Goal: Task Accomplishment & Management: Manage account settings

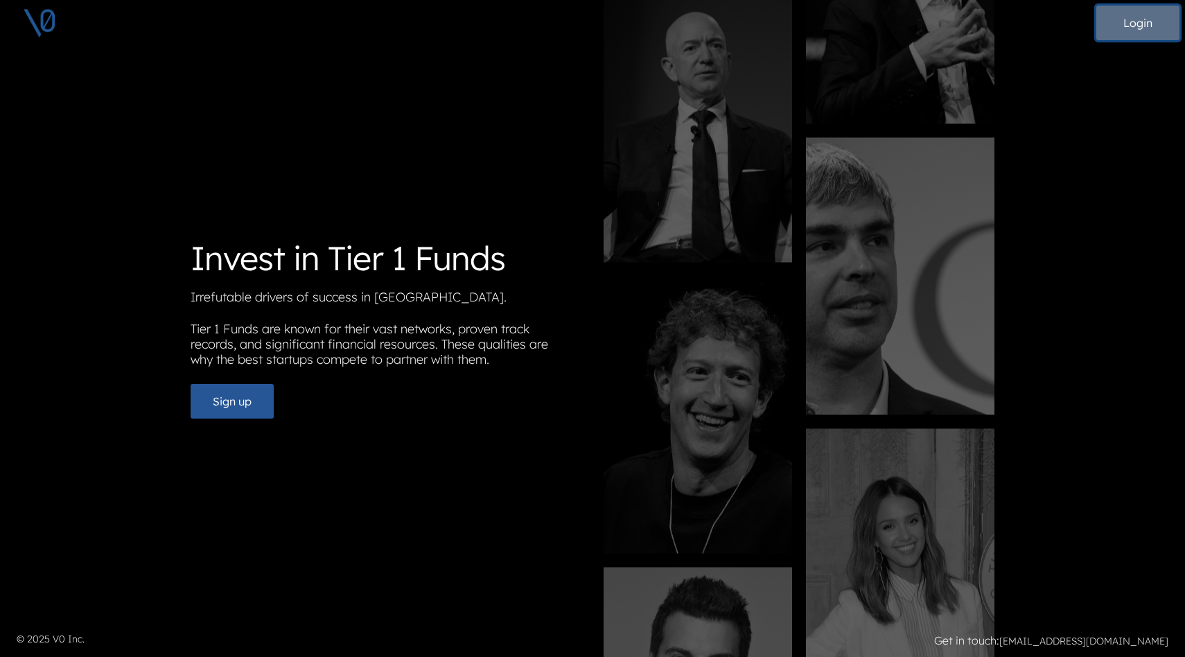
click at [1141, 19] on button "Login" at bounding box center [1138, 23] width 83 height 35
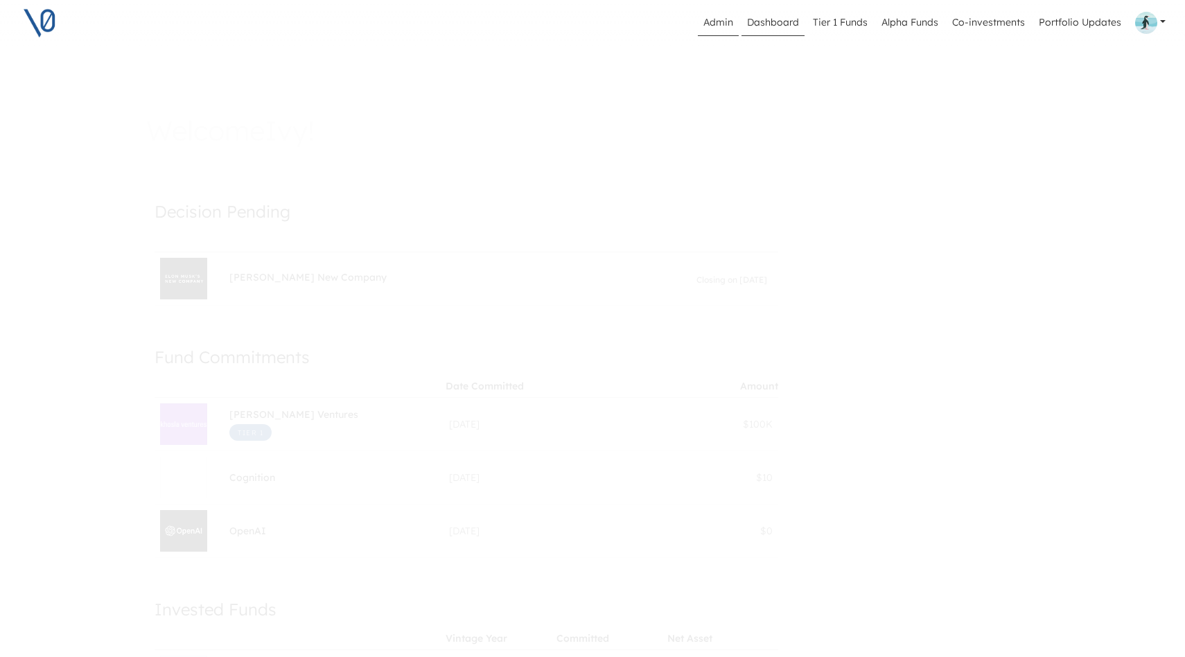
click at [714, 31] on link "Admin" at bounding box center [718, 23] width 41 height 26
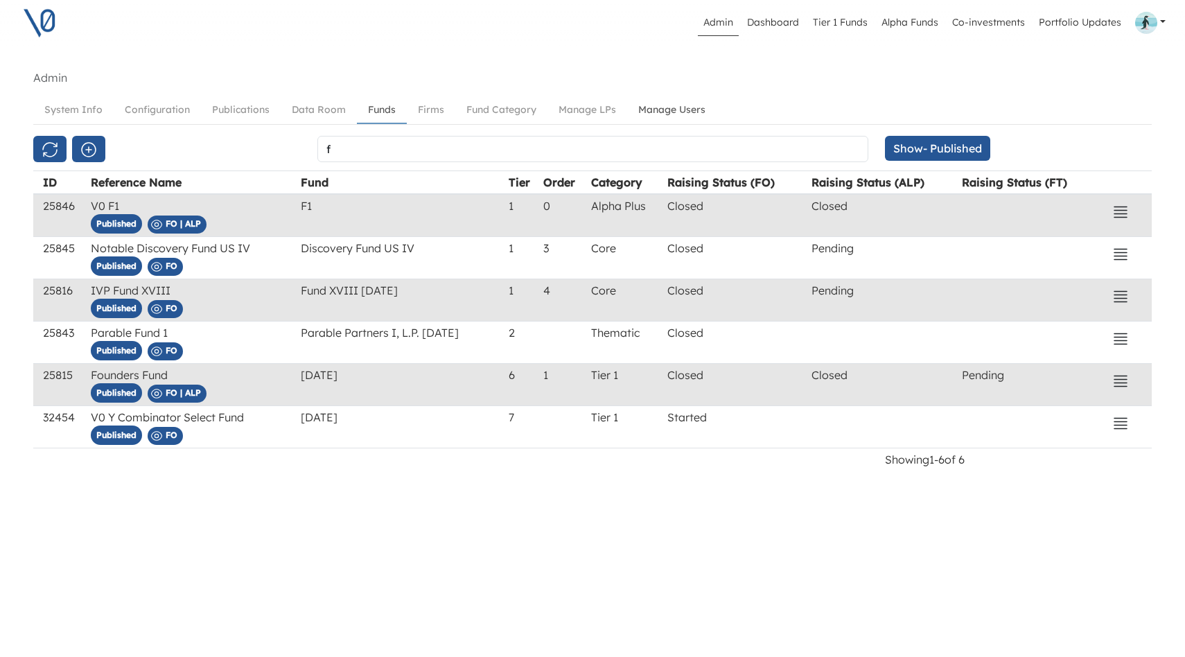
click at [685, 109] on link "Manage Users" at bounding box center [671, 110] width 89 height 26
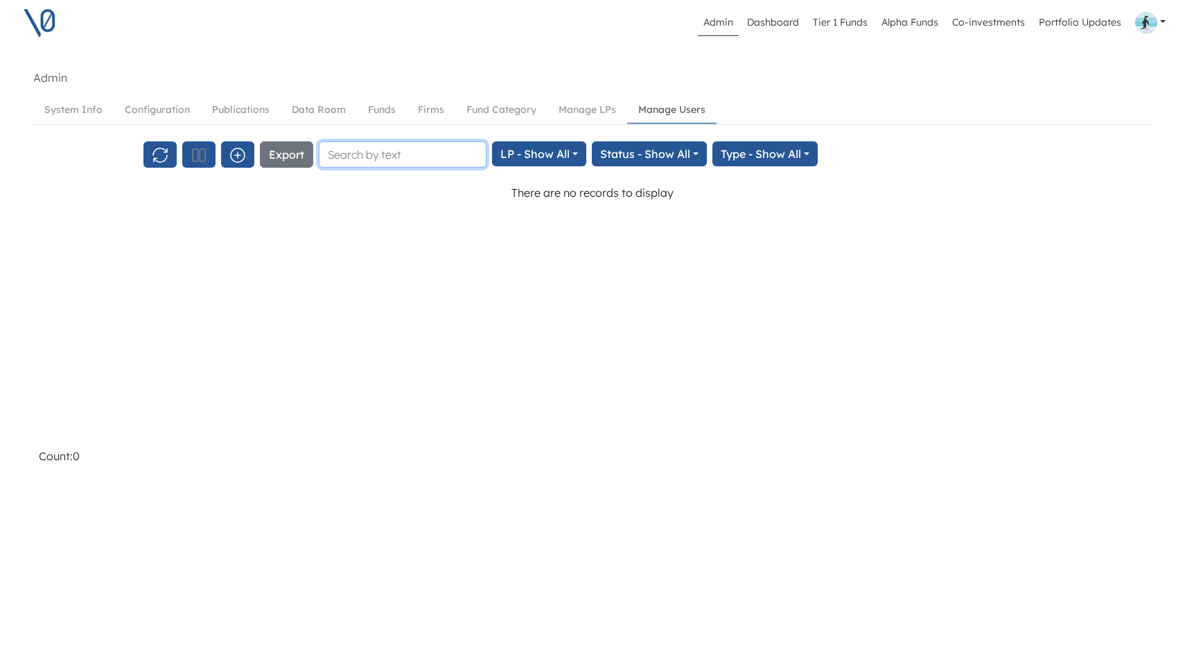
click at [383, 157] on input "text" at bounding box center [403, 154] width 168 height 26
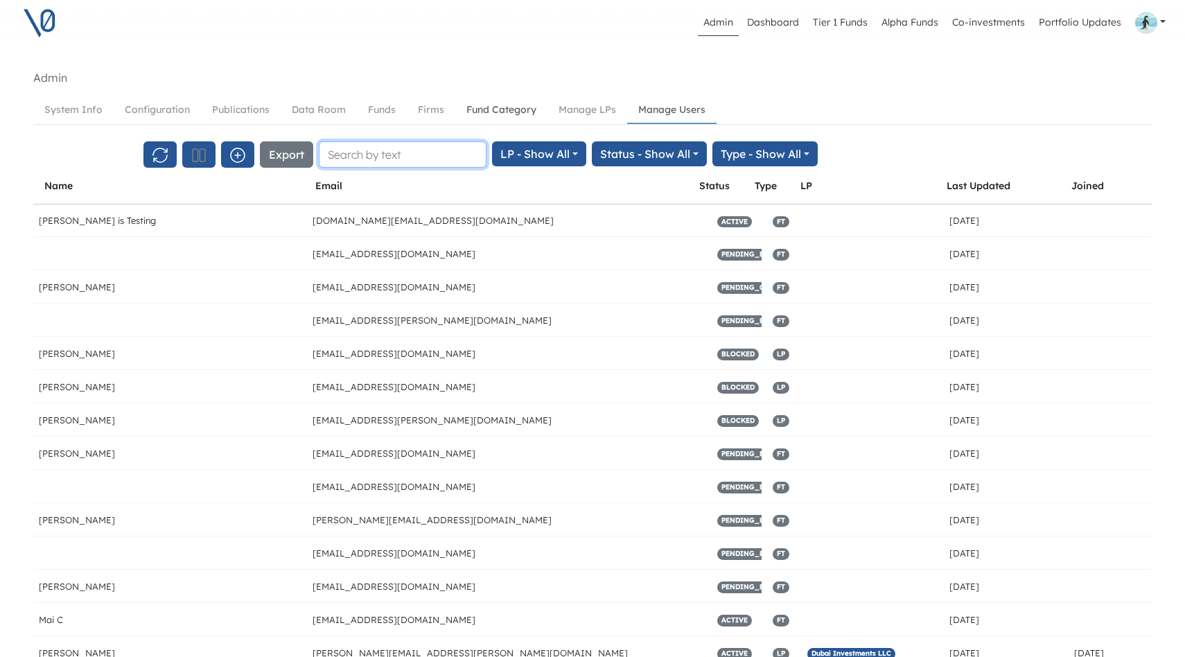
scroll to position [0, 8]
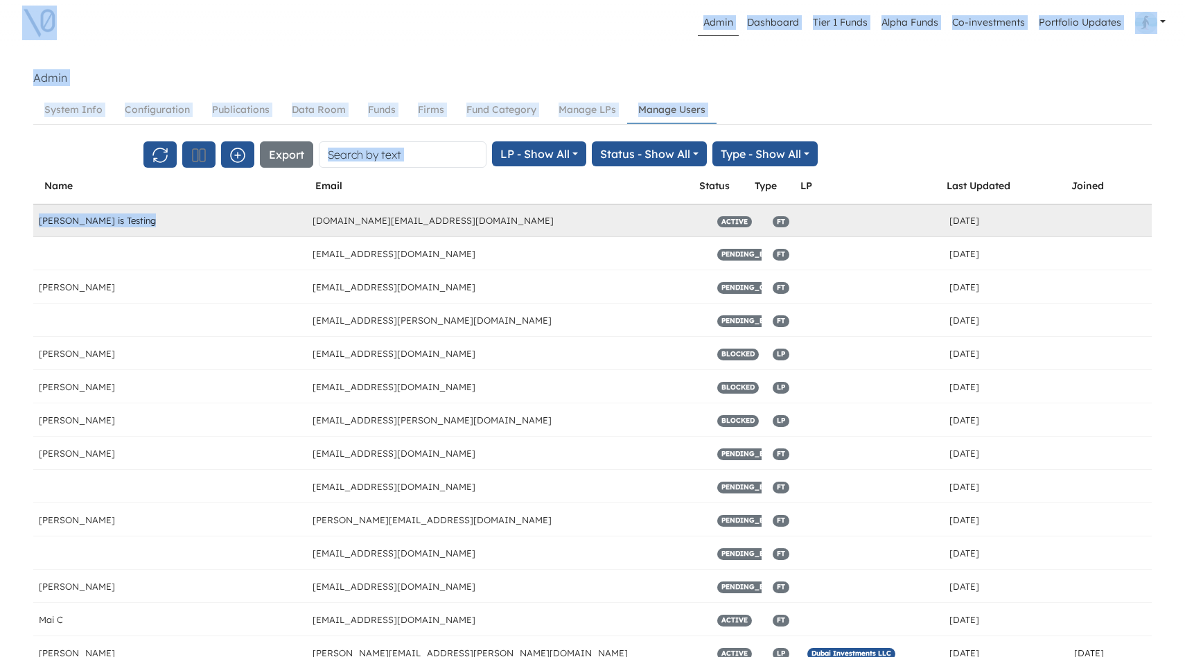
drag, startPoint x: 7, startPoint y: 4, endPoint x: 353, endPoint y: 213, distance: 403.9
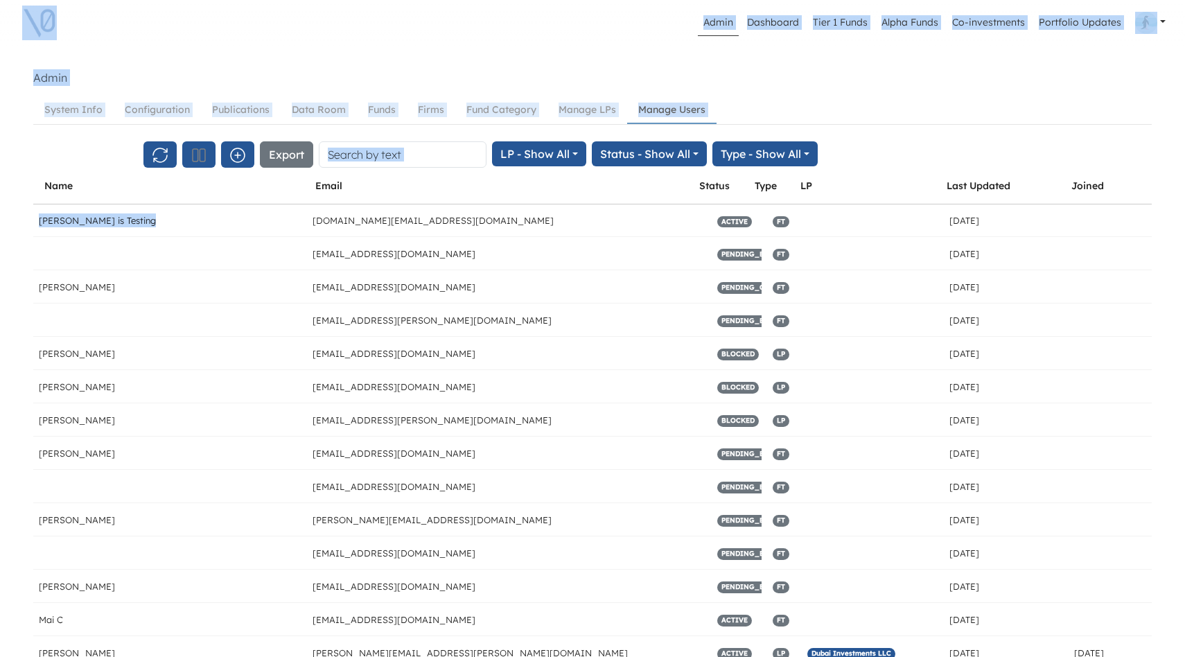
click at [415, 33] on ul "Admin Dashboard Tier 1 Funds Alpha Funds Co-investments Portfolio Updates Profi…" at bounding box center [594, 23] width 1065 height 26
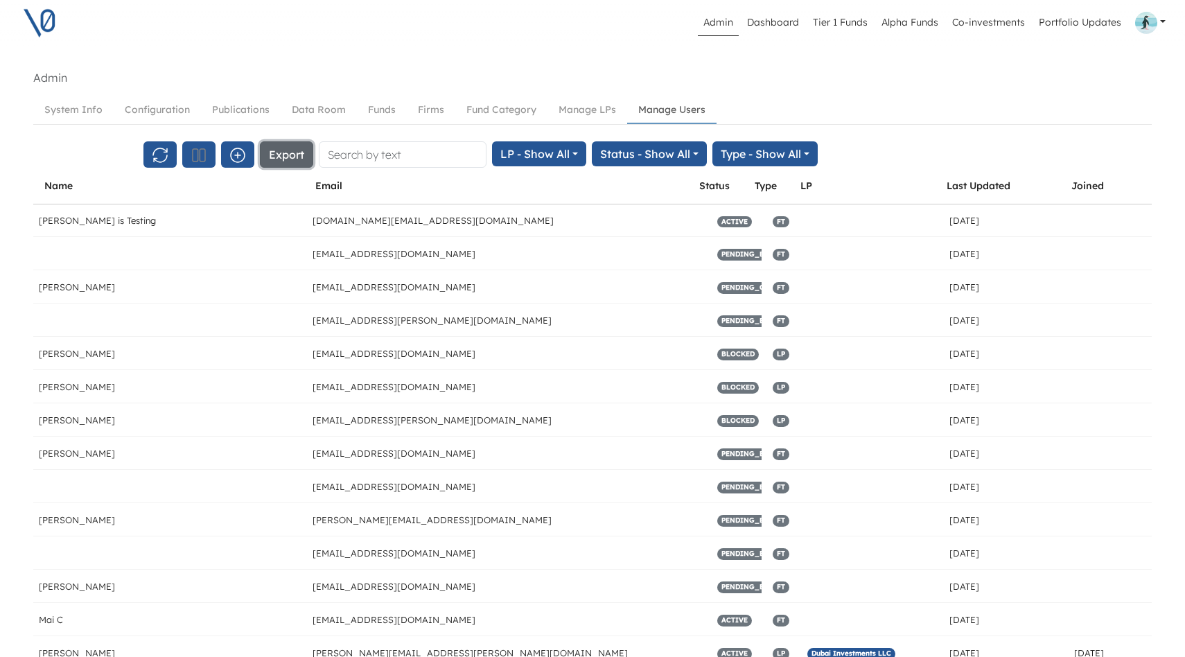
click at [295, 155] on button "Export" at bounding box center [286, 154] width 53 height 26
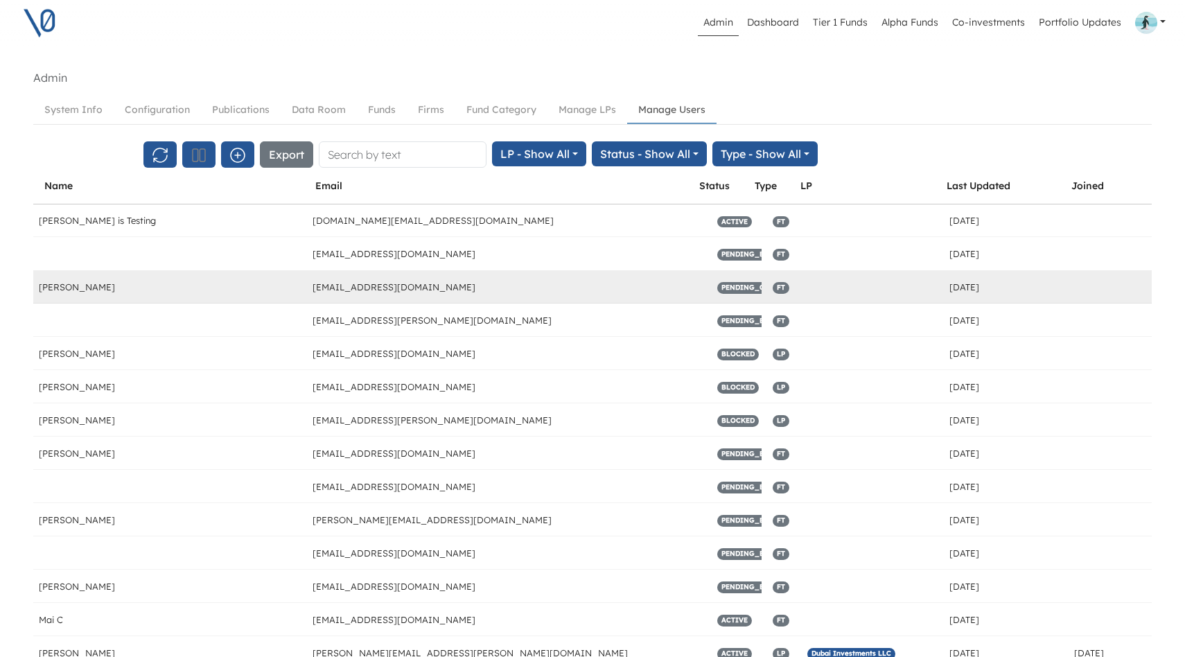
click at [712, 297] on div "PENDING_ONBOARDING" at bounding box center [739, 286] width 55 height 33
